Goal: Information Seeking & Learning: Understand process/instructions

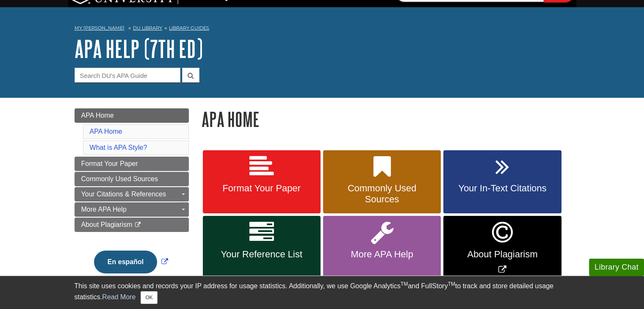
scroll to position [17, 0]
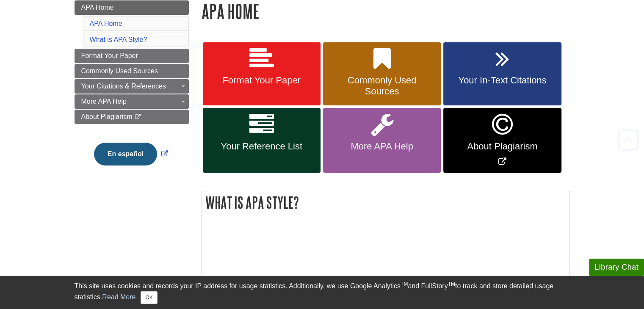
scroll to position [129, 0]
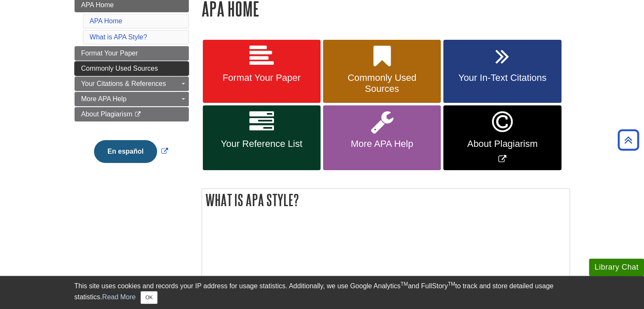
click at [178, 69] on link "Commonly Used Sources" at bounding box center [132, 68] width 114 height 14
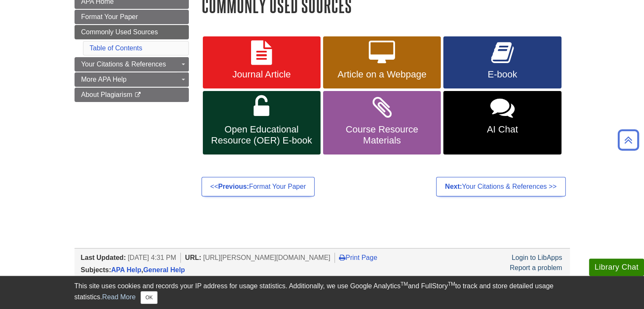
scroll to position [135, 0]
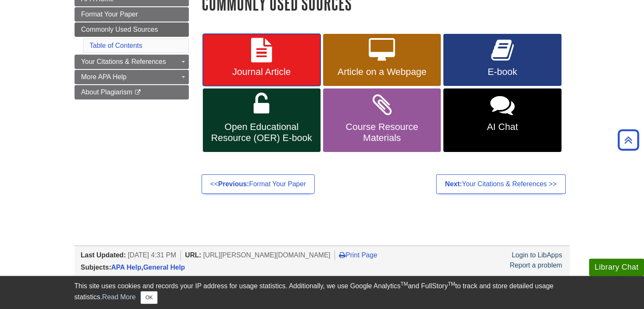
click at [270, 64] on link "Journal Article" at bounding box center [262, 60] width 118 height 53
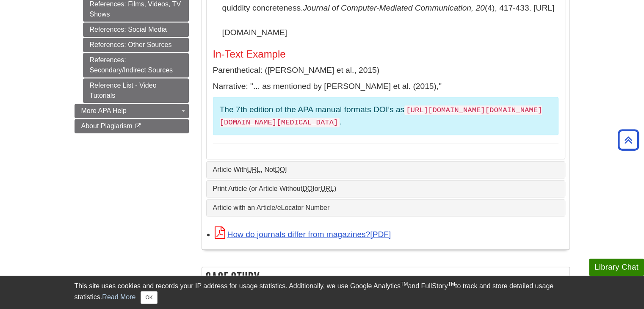
scroll to position [428, 0]
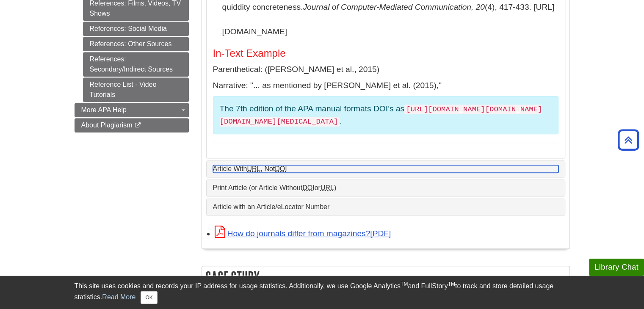
click at [506, 165] on link "Article With URL , Not DOI" at bounding box center [386, 169] width 346 height 8
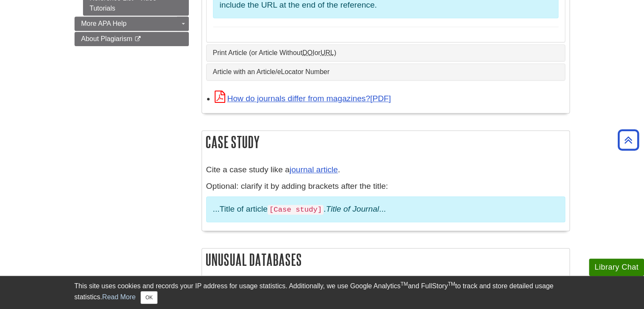
scroll to position [514, 0]
